Goal: Task Accomplishment & Management: Manage account settings

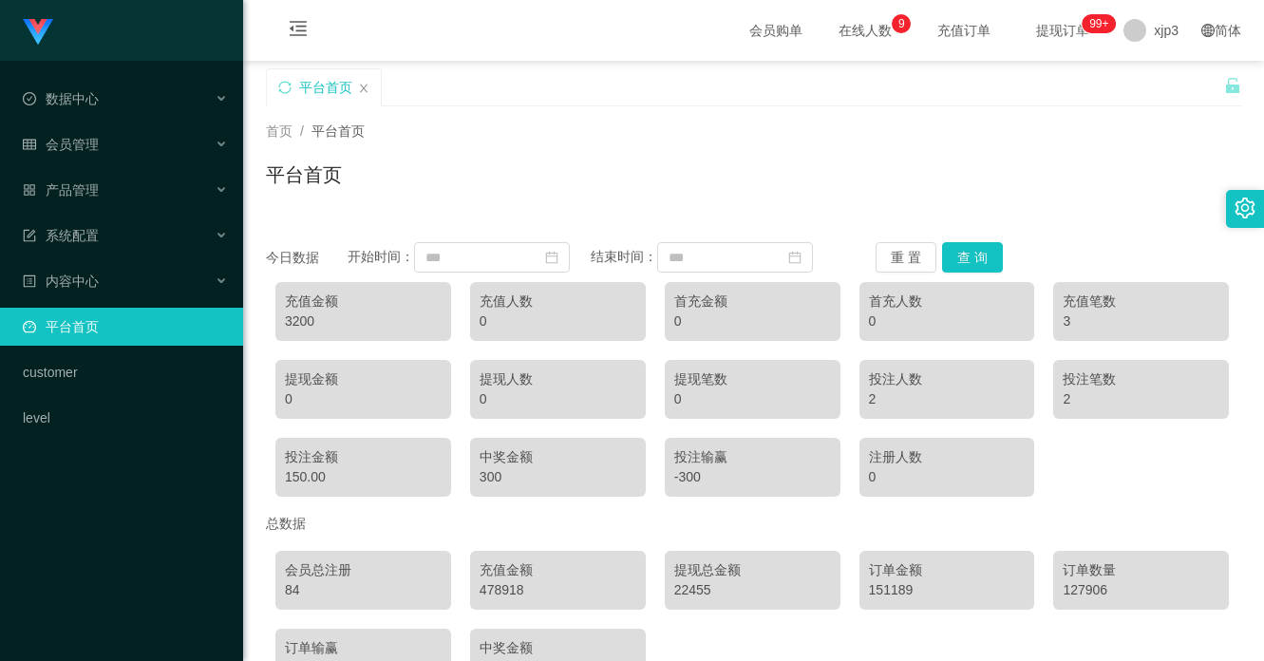
scroll to position [124, 0]
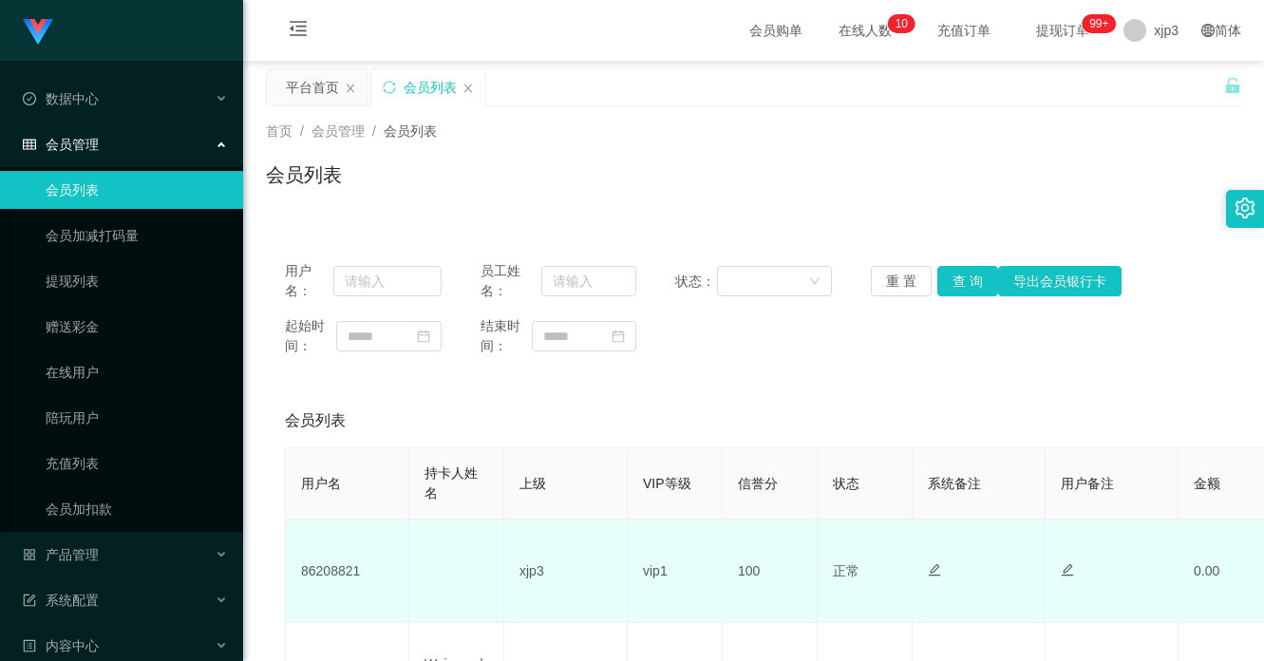
click at [337, 573] on td "86208821" at bounding box center [347, 571] width 123 height 104
click at [335, 573] on td "86208821" at bounding box center [347, 571] width 123 height 104
copy td "86208821"
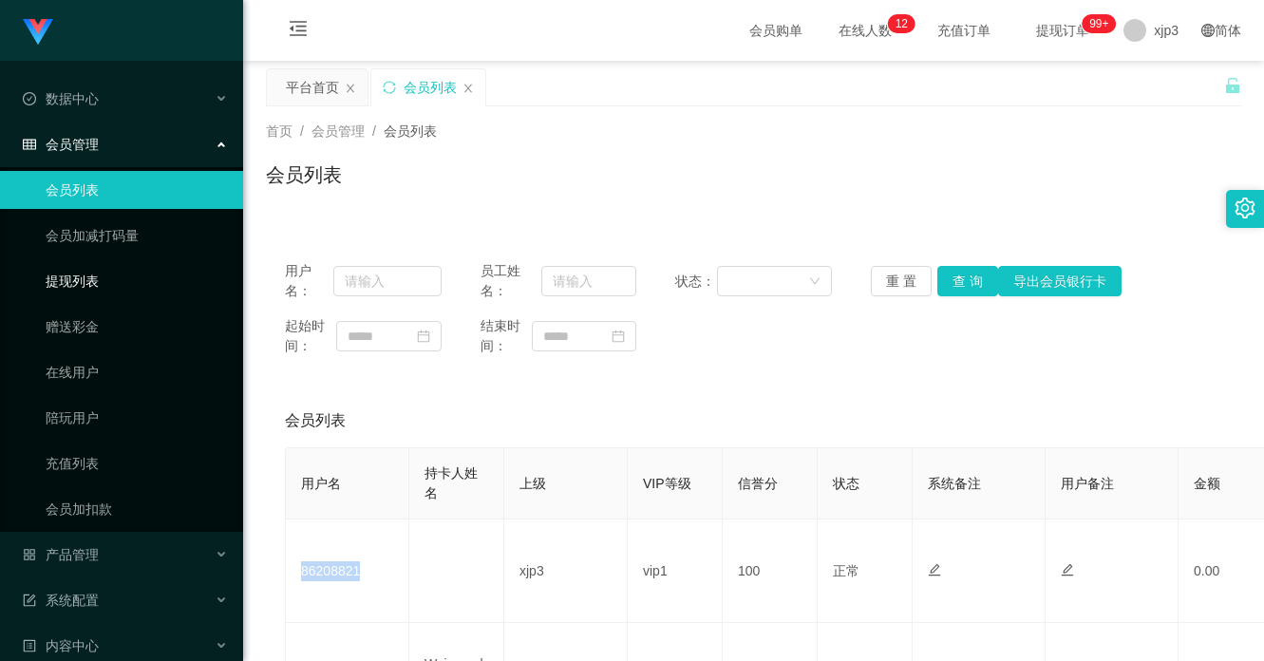
click at [58, 275] on link "提现列表" at bounding box center [137, 281] width 182 height 38
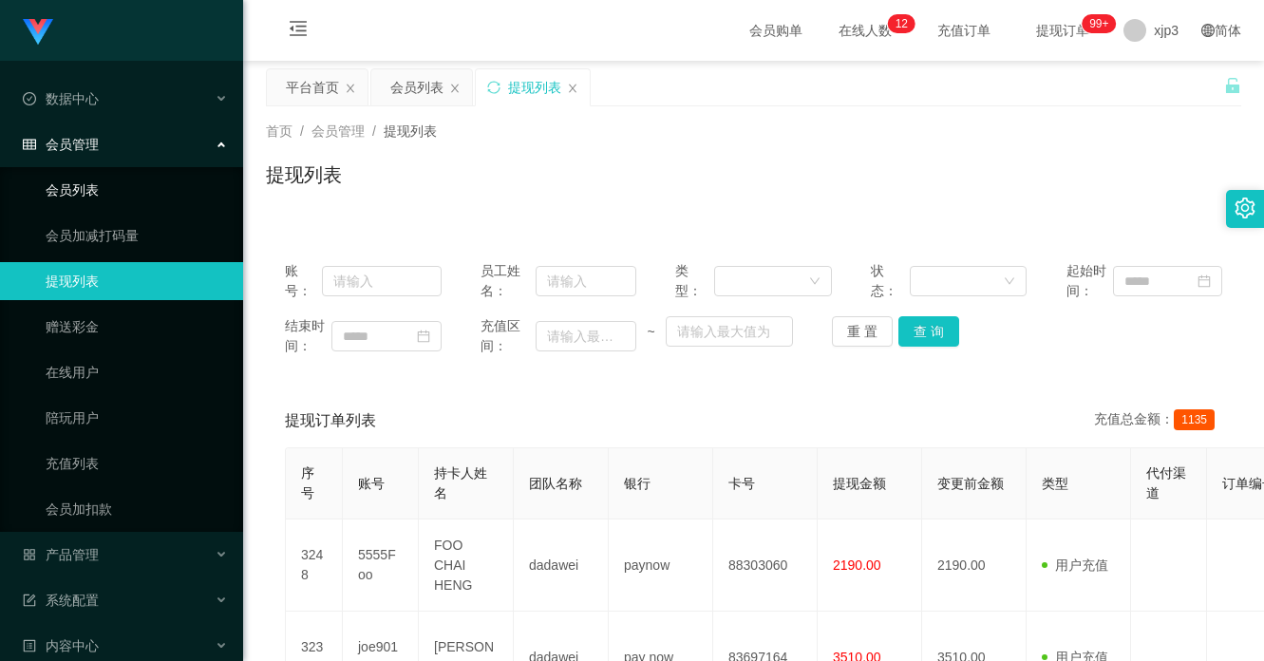
click at [74, 176] on link "会员列表" at bounding box center [137, 190] width 182 height 38
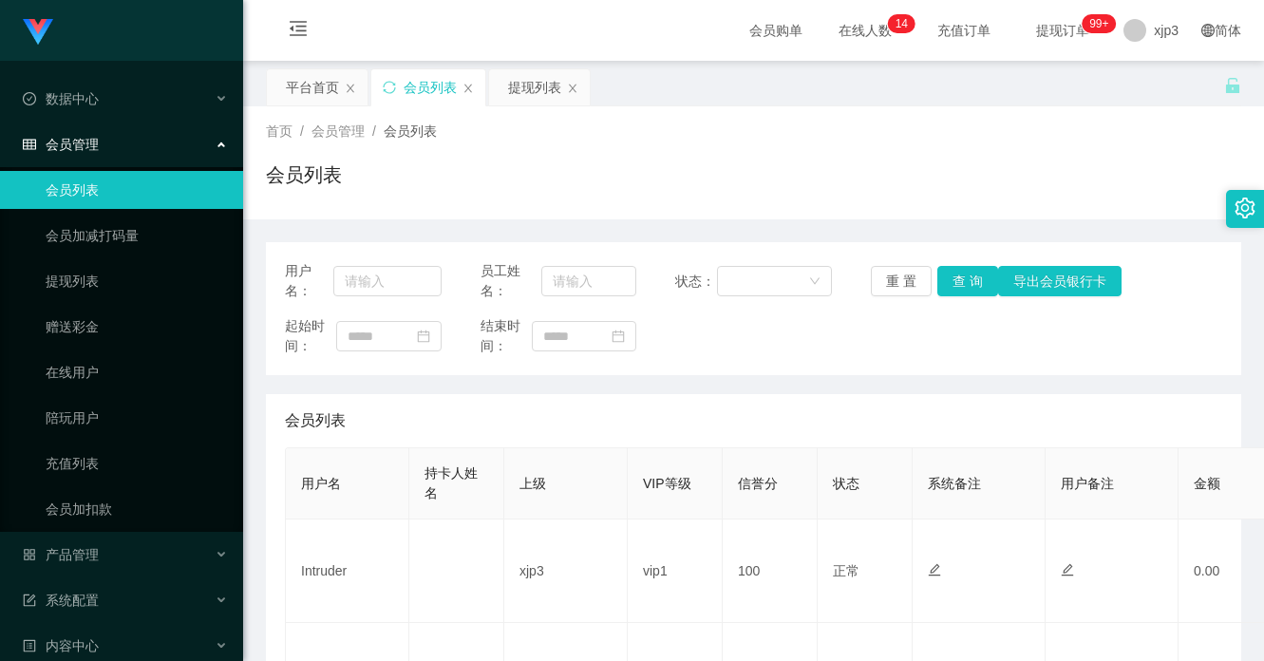
click at [330, 519] on td "Intruder" at bounding box center [347, 571] width 123 height 104
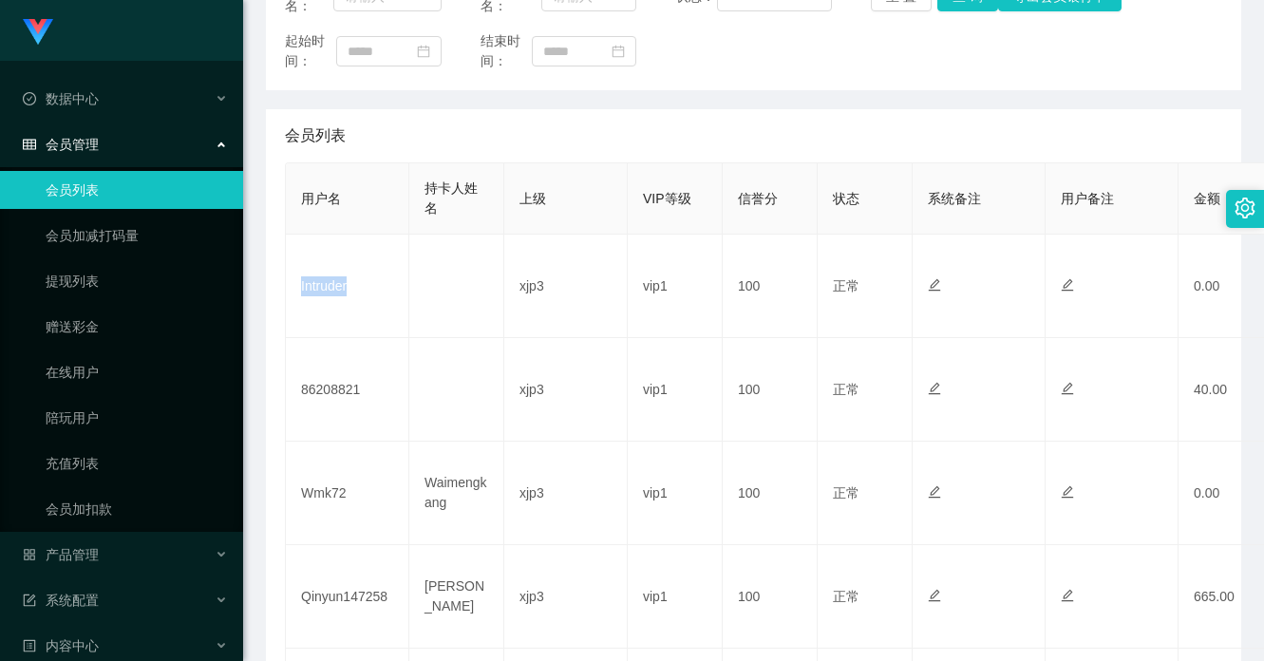
click at [330, 292] on td "Intruder" at bounding box center [347, 287] width 123 height 104
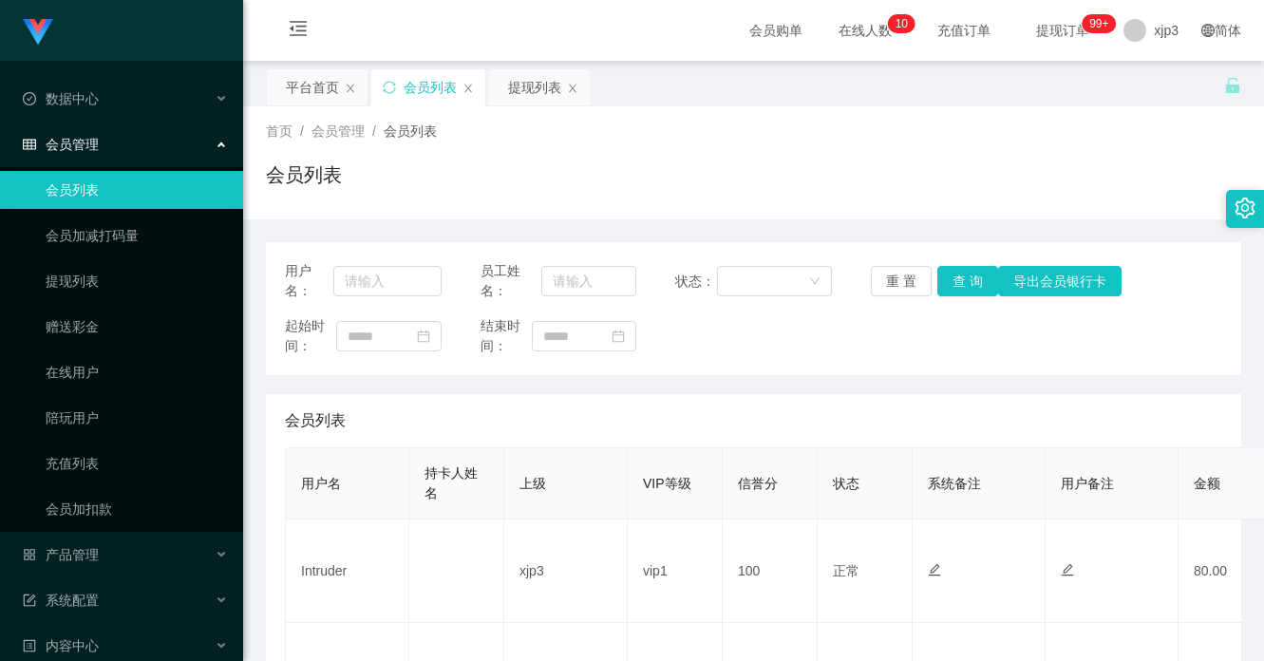
scroll to position [190, 0]
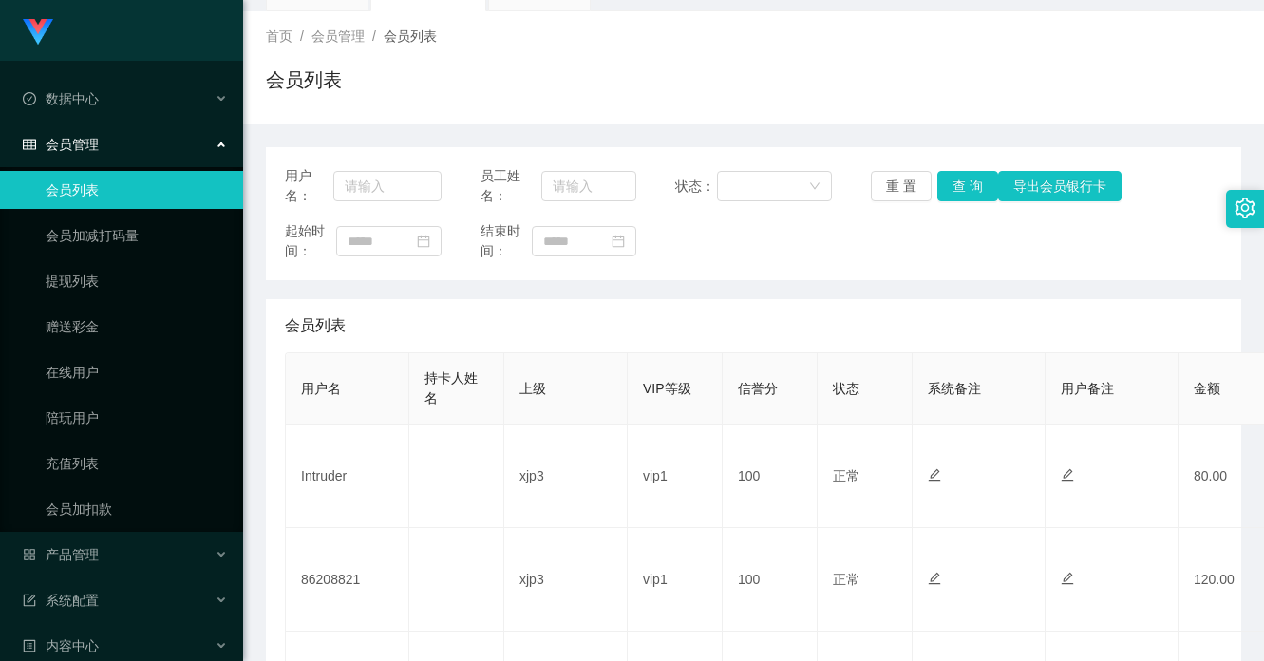
click at [629, 107] on div "会员列表" at bounding box center [753, 88] width 975 height 44
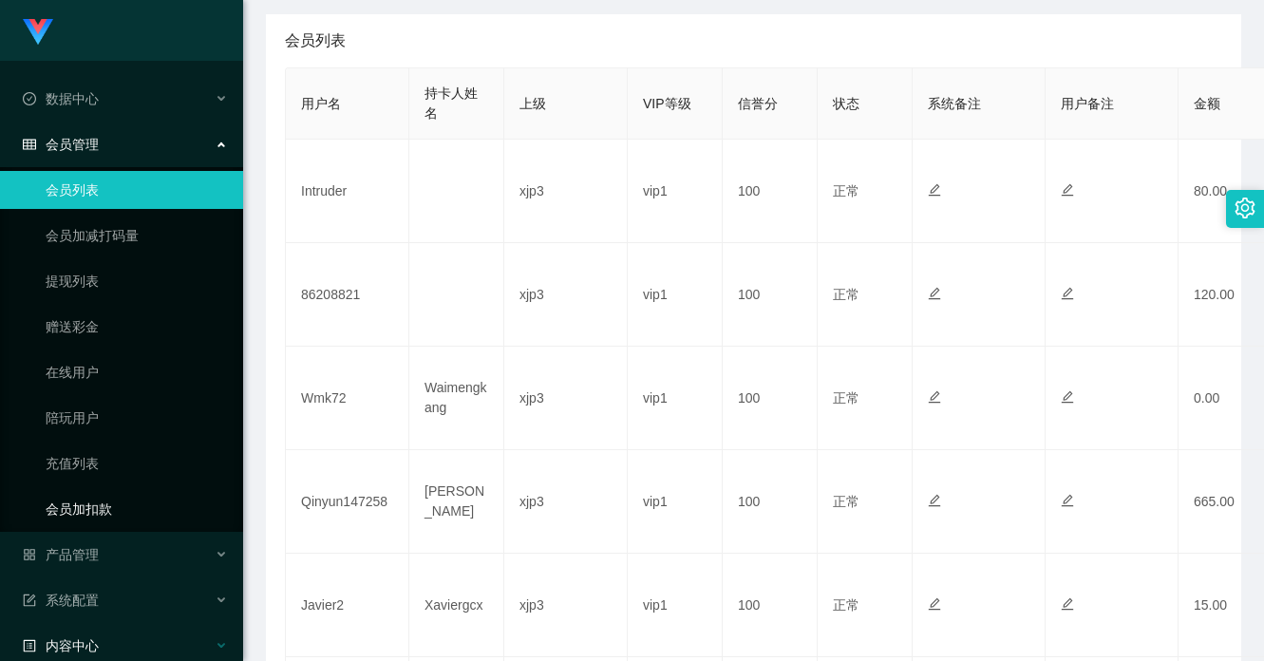
scroll to position [160, 0]
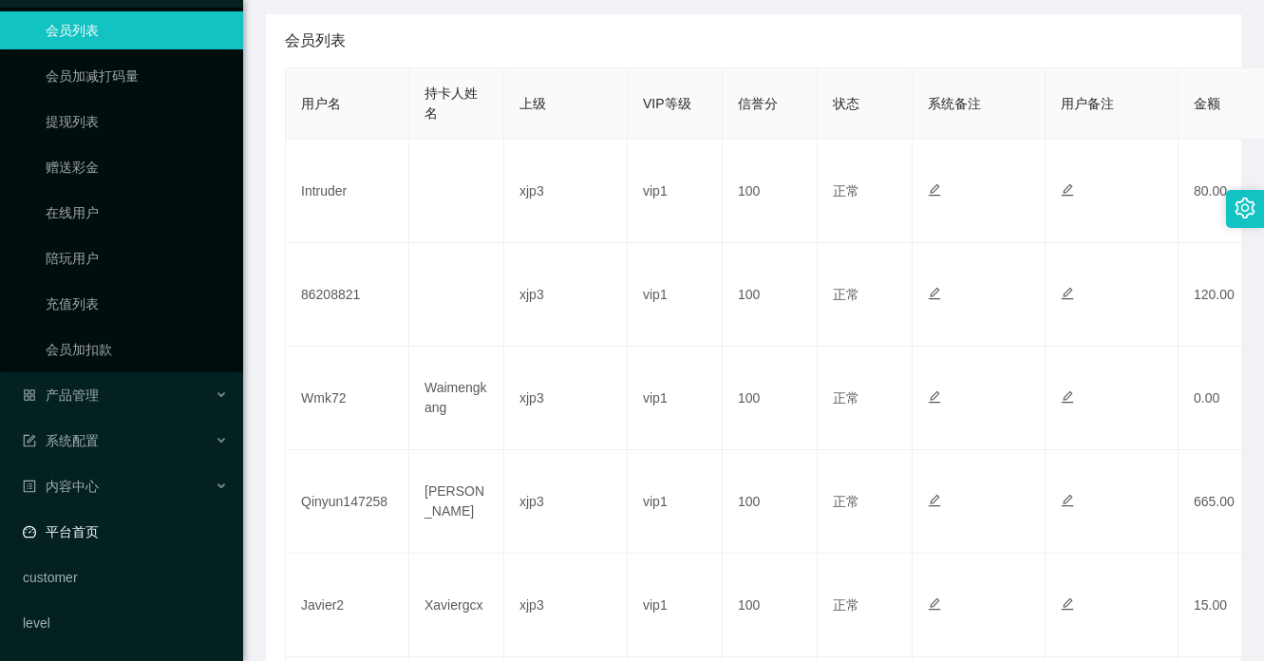
click at [84, 534] on link "平台首页" at bounding box center [125, 532] width 205 height 38
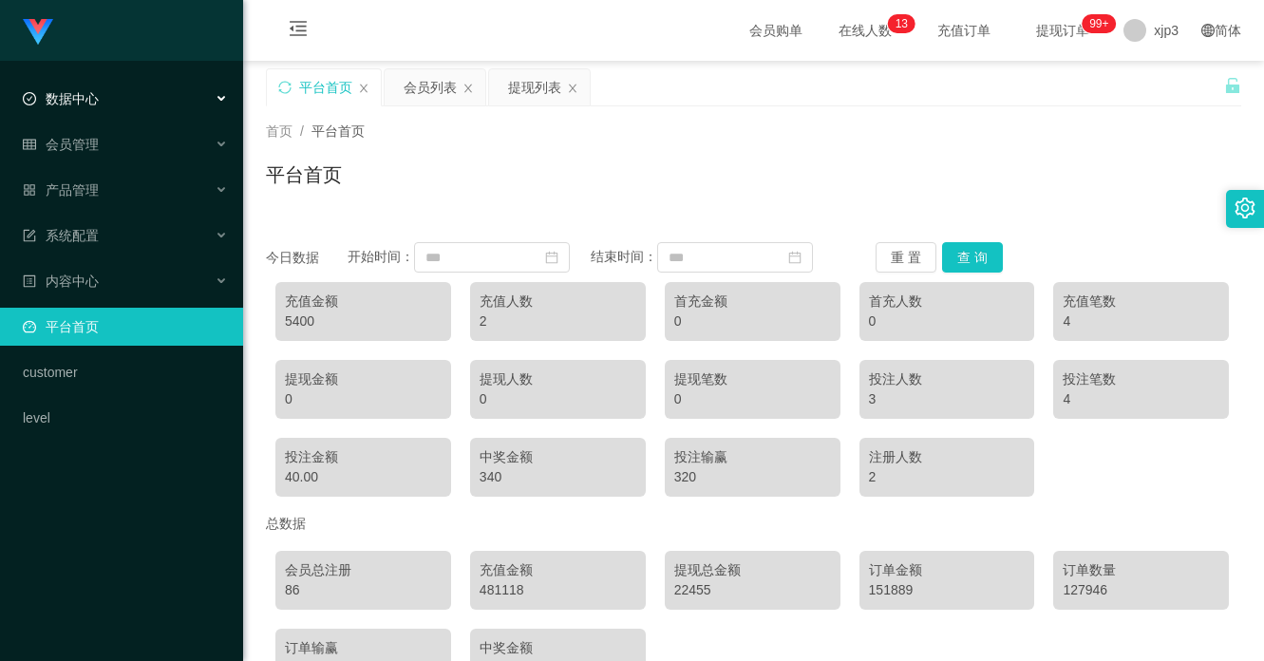
click at [112, 104] on div "数据中心" at bounding box center [121, 99] width 243 height 38
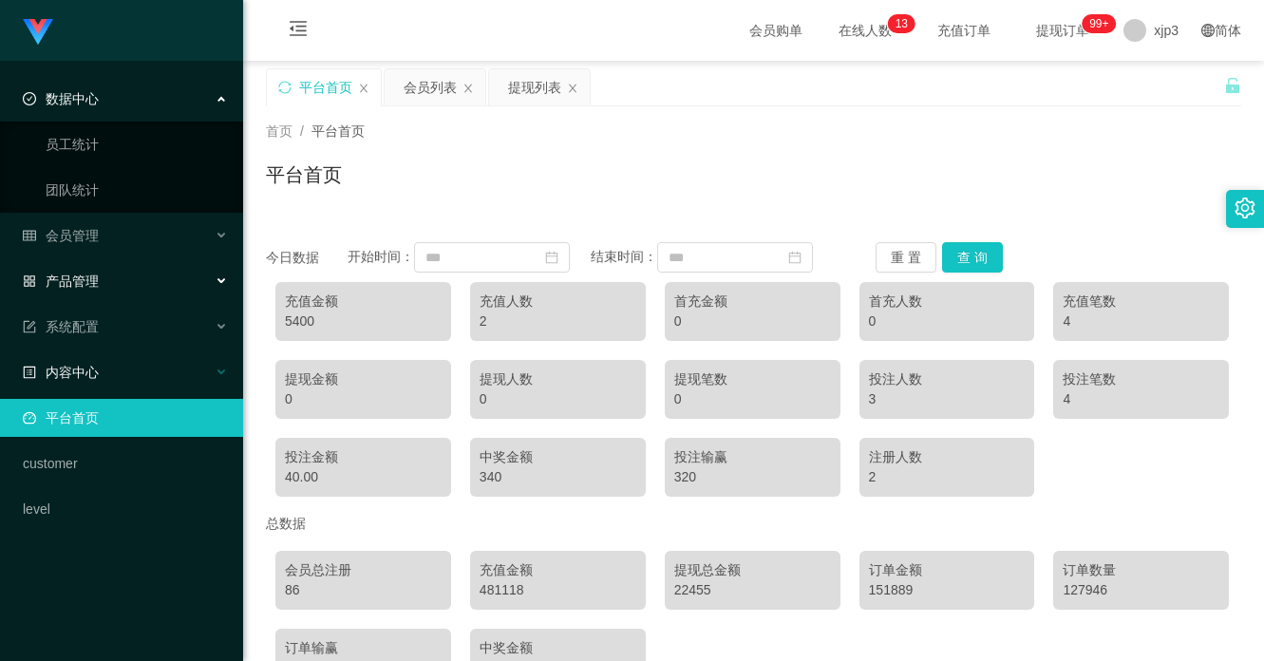
scroll to position [124, 0]
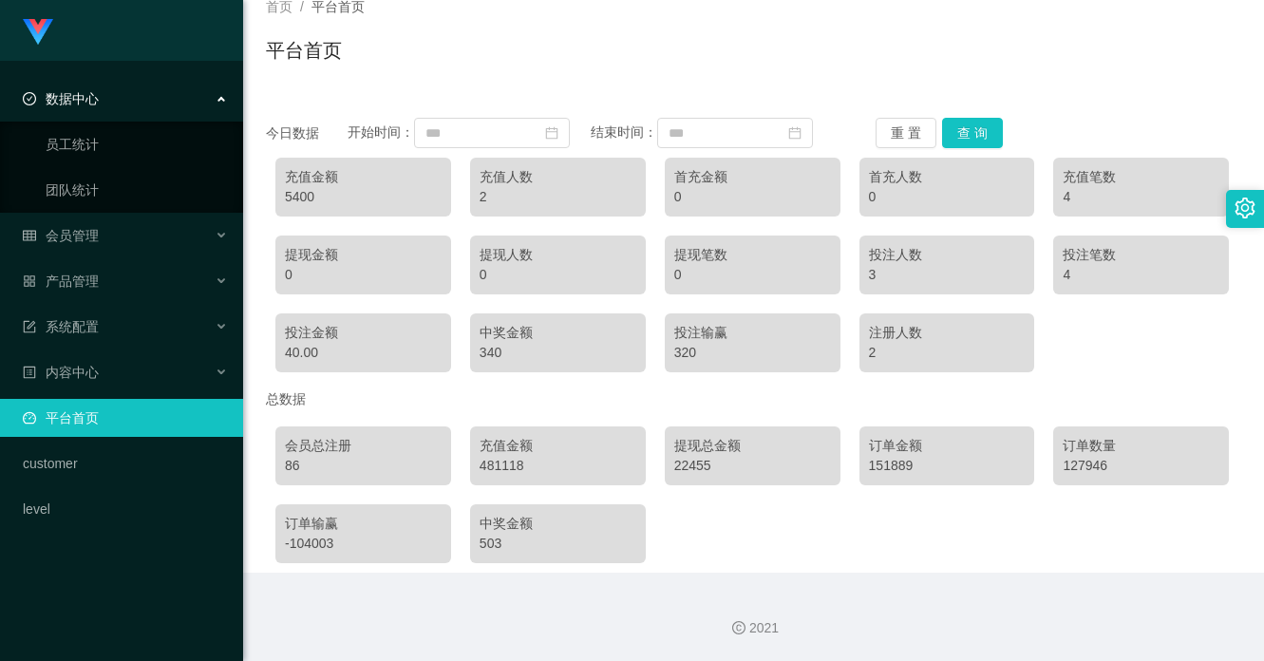
click at [134, 104] on div "数据中心" at bounding box center [121, 99] width 243 height 38
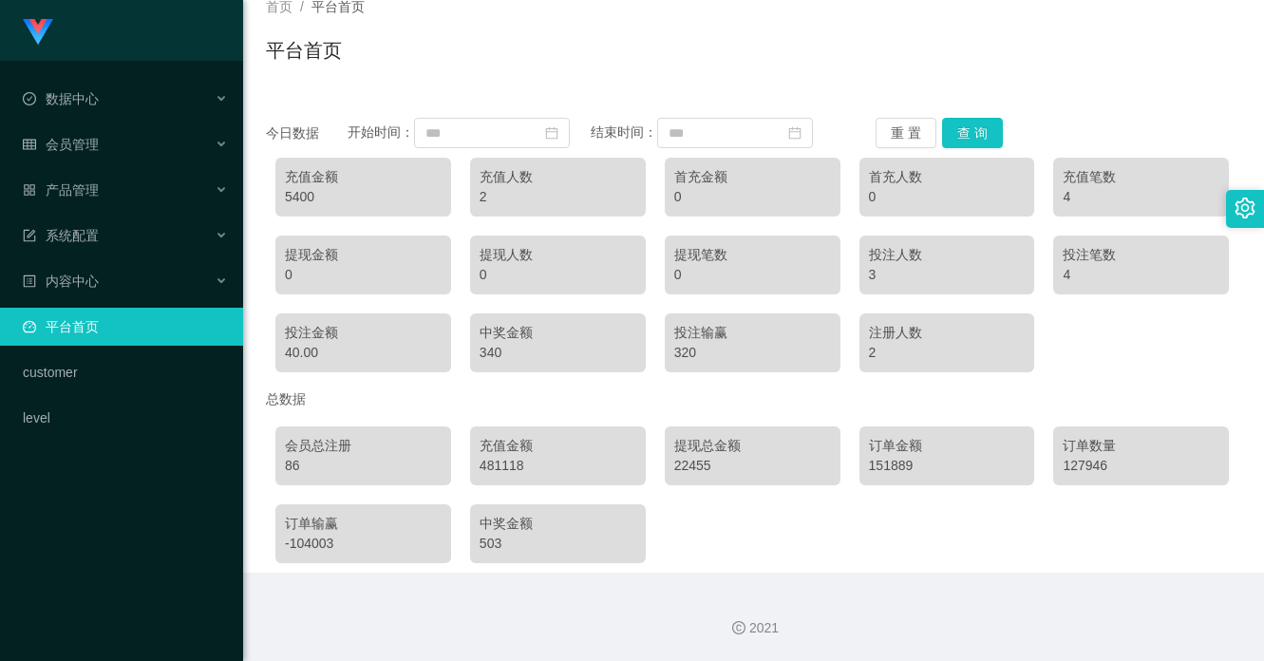
click at [105, 340] on link "平台首页" at bounding box center [125, 327] width 205 height 38
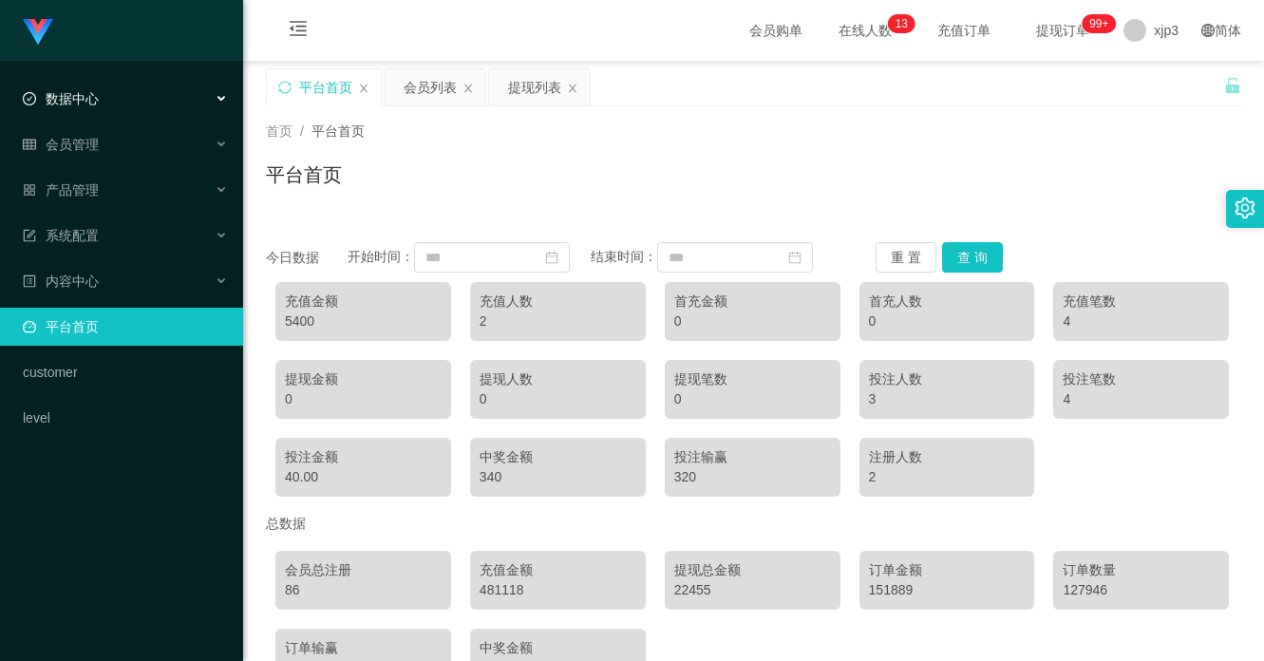
click at [106, 81] on div "数据中心" at bounding box center [121, 99] width 243 height 38
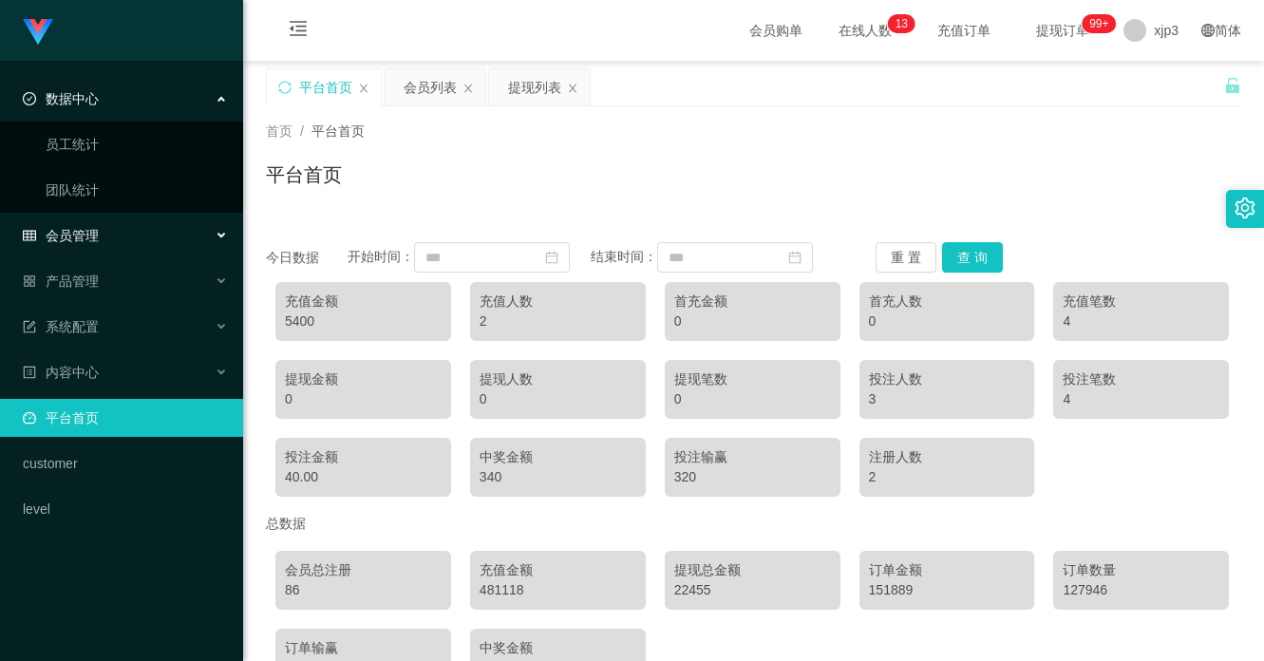
click at [125, 241] on div "会员管理" at bounding box center [121, 236] width 243 height 38
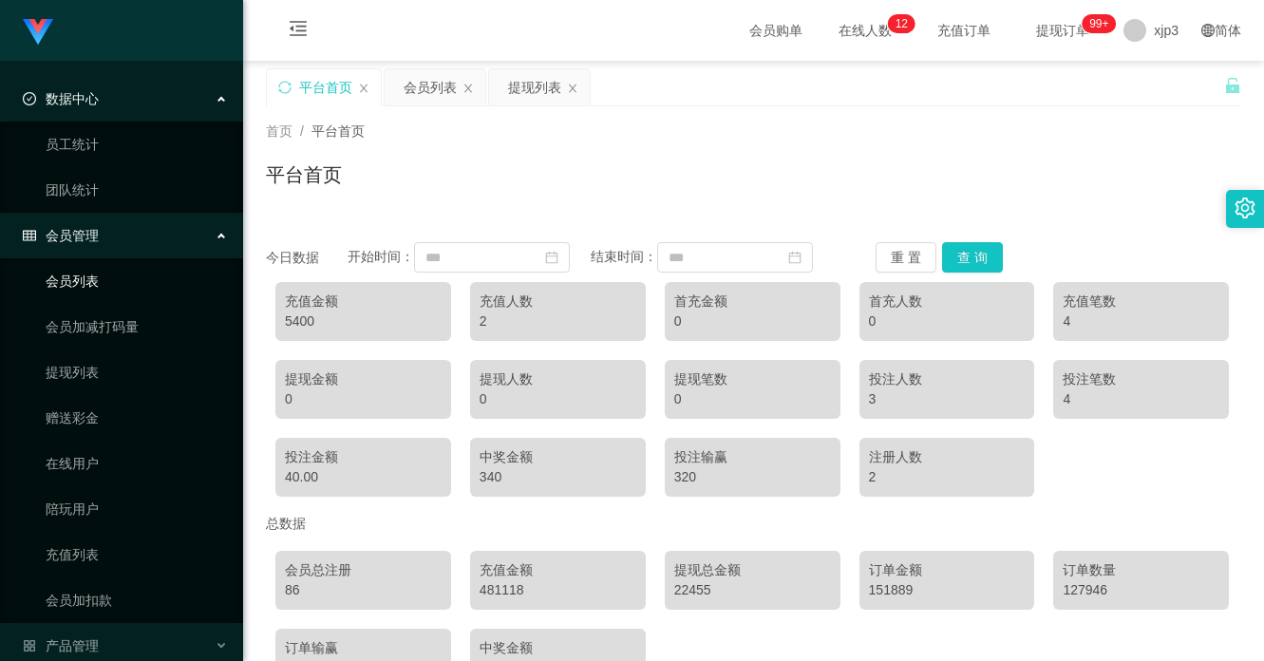
click at [126, 278] on link "会员列表" at bounding box center [137, 281] width 182 height 38
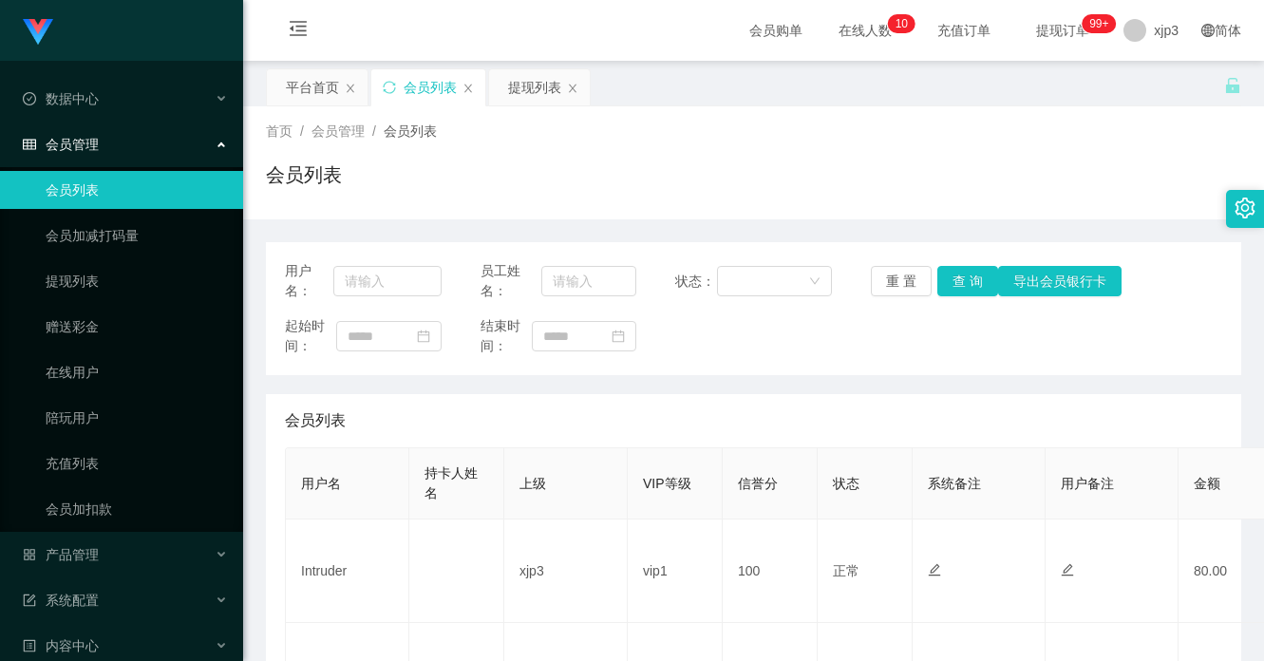
scroll to position [285, 0]
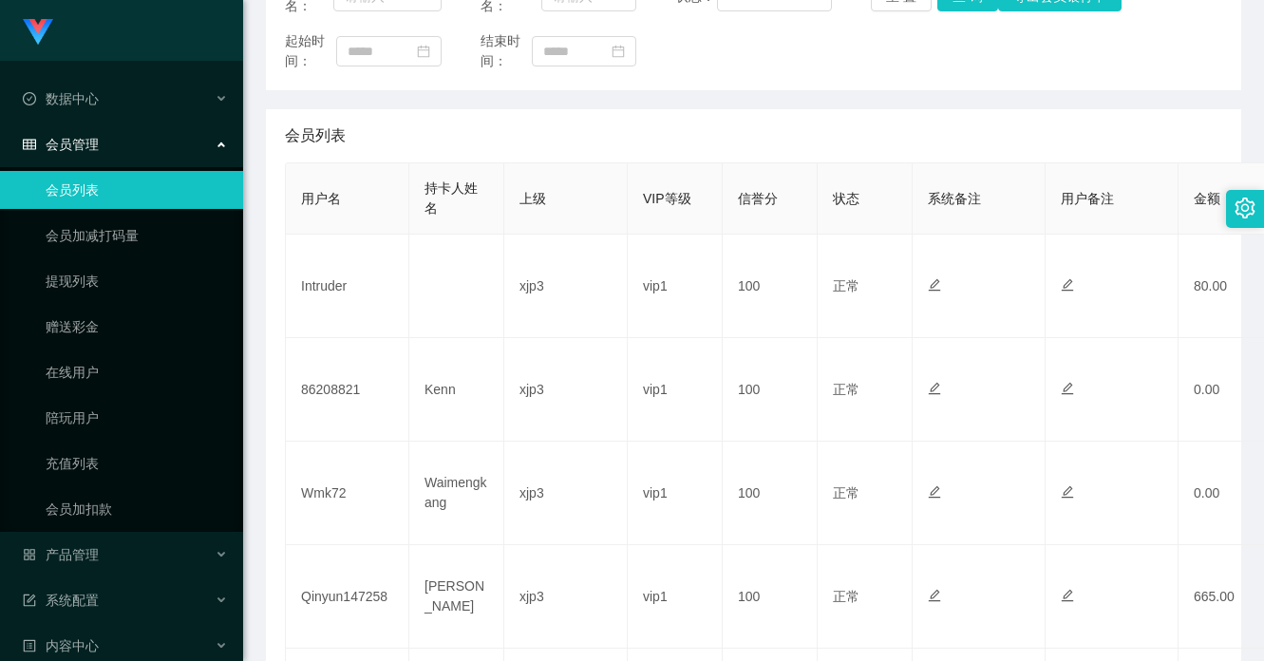
click at [430, 149] on div "会员列表" at bounding box center [753, 135] width 937 height 53
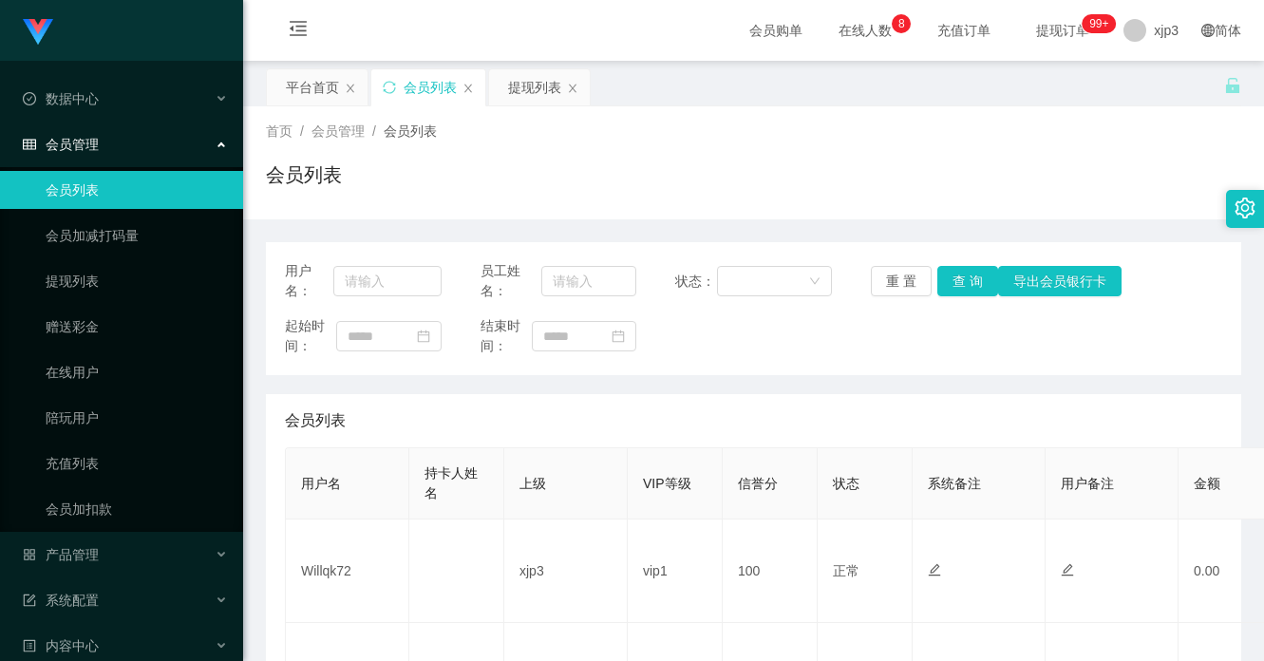
scroll to position [380, 0]
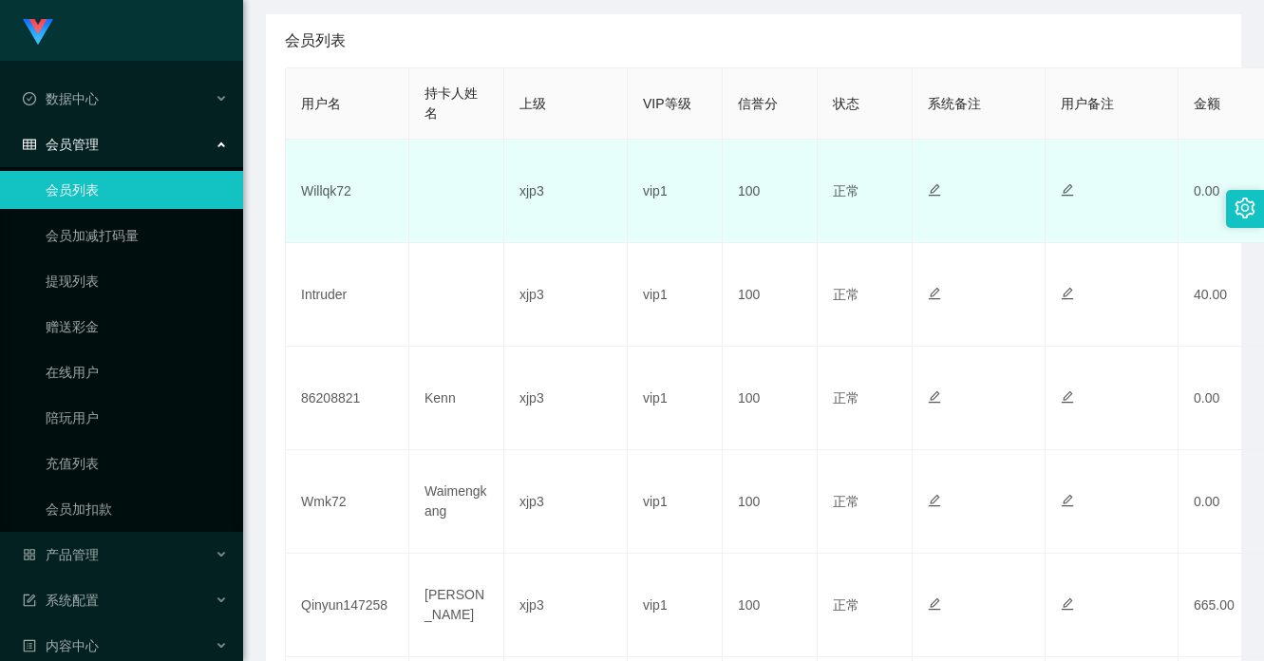
click at [316, 182] on td "Willqk72" at bounding box center [347, 192] width 123 height 104
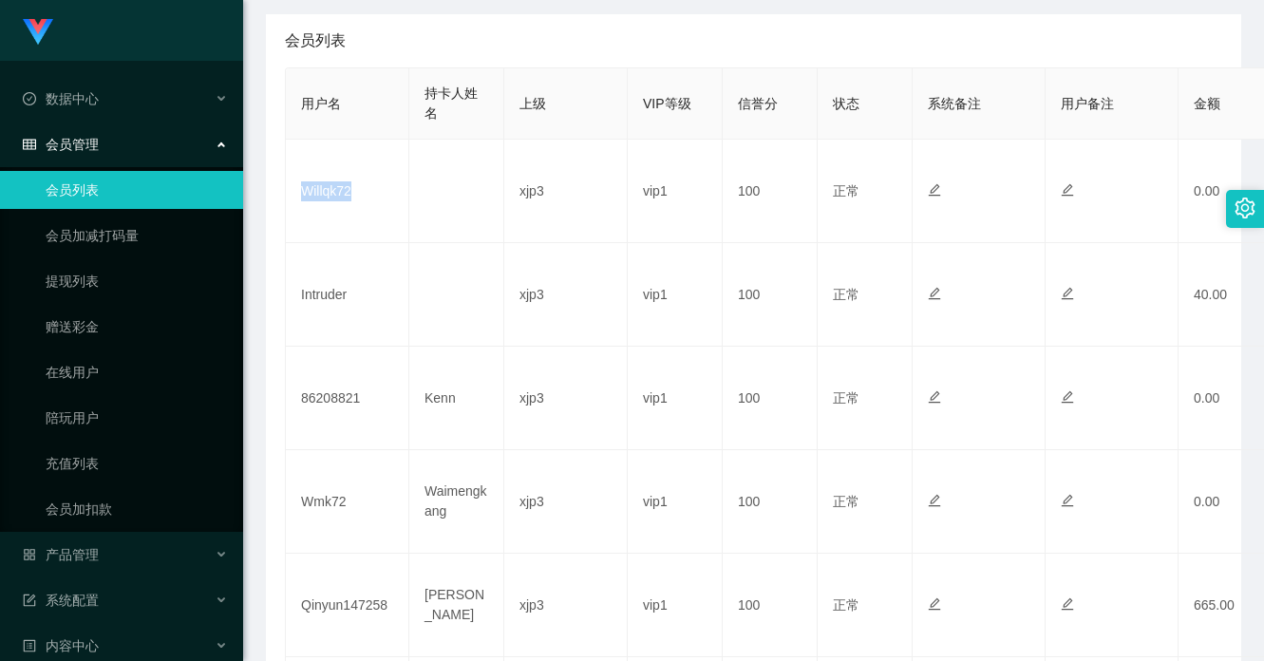
copy td "Willqk72"
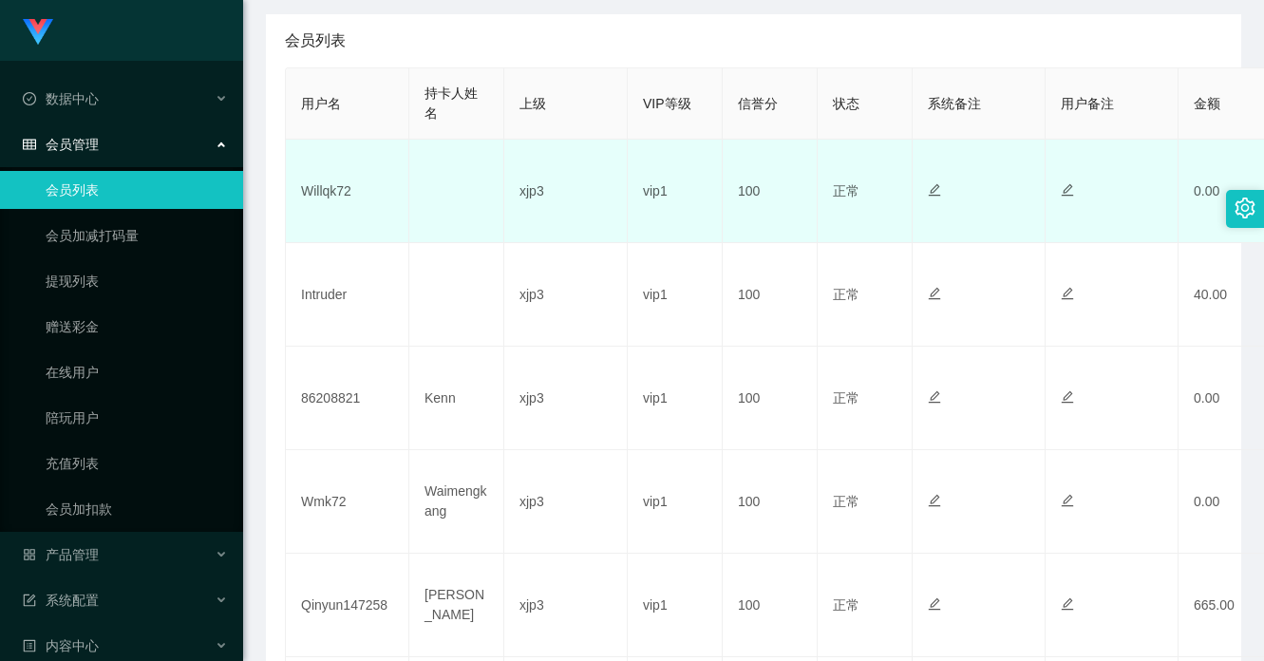
click at [1046, 191] on td at bounding box center [1112, 192] width 133 height 104
